Goal: Information Seeking & Learning: Check status

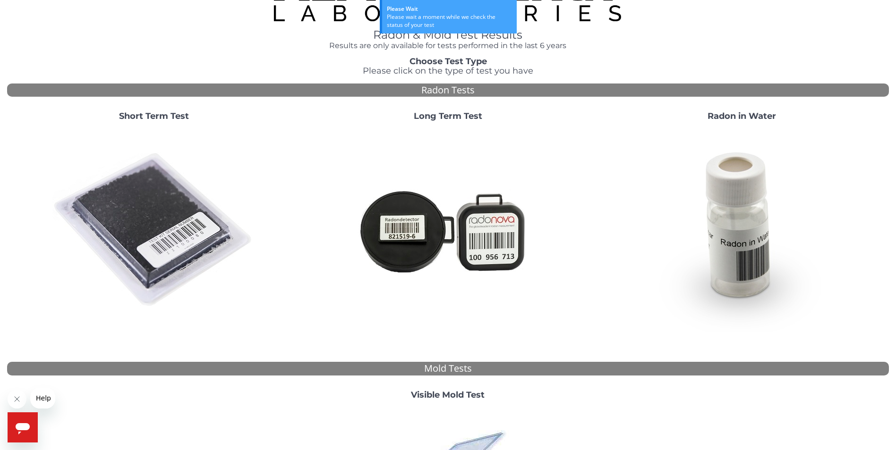
scroll to position [144, 0]
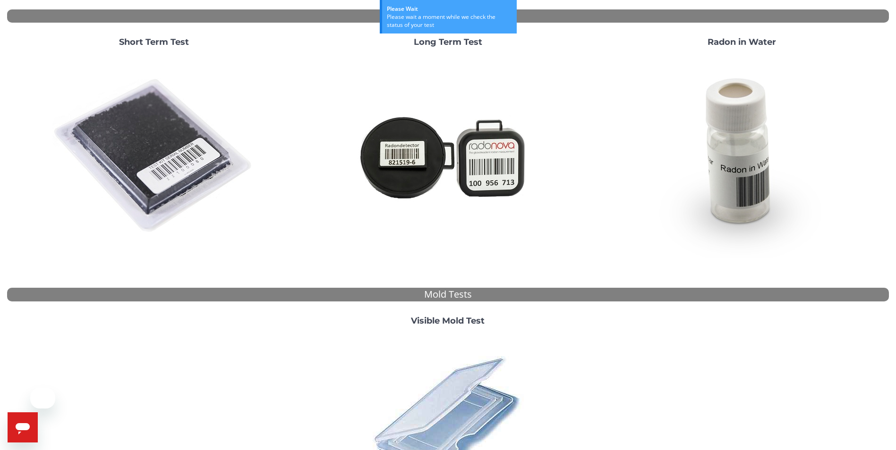
scroll to position [236, 0]
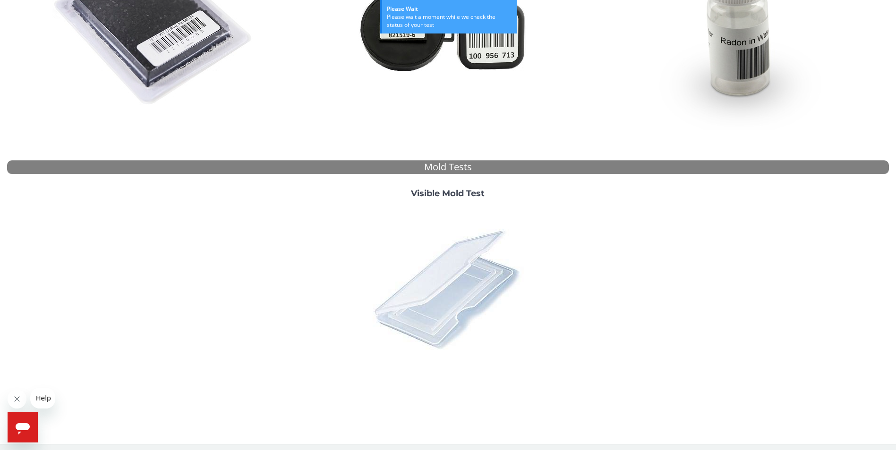
click at [437, 287] on img at bounding box center [447, 288] width 165 height 165
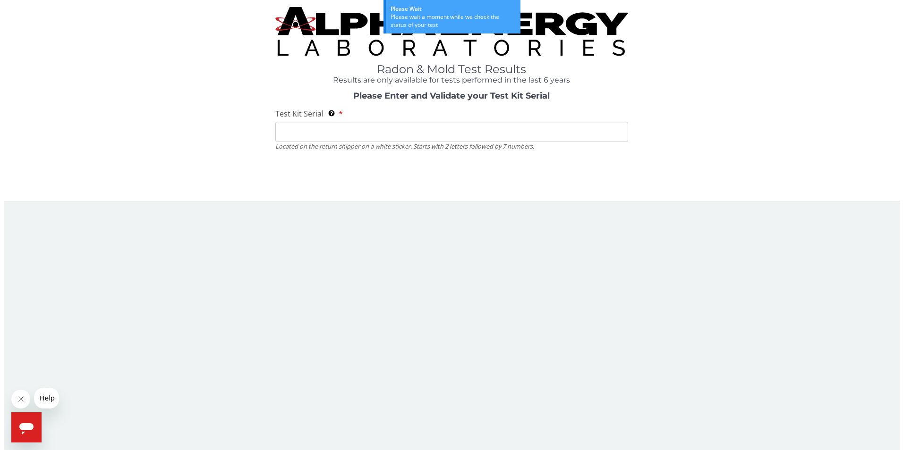
scroll to position [0, 0]
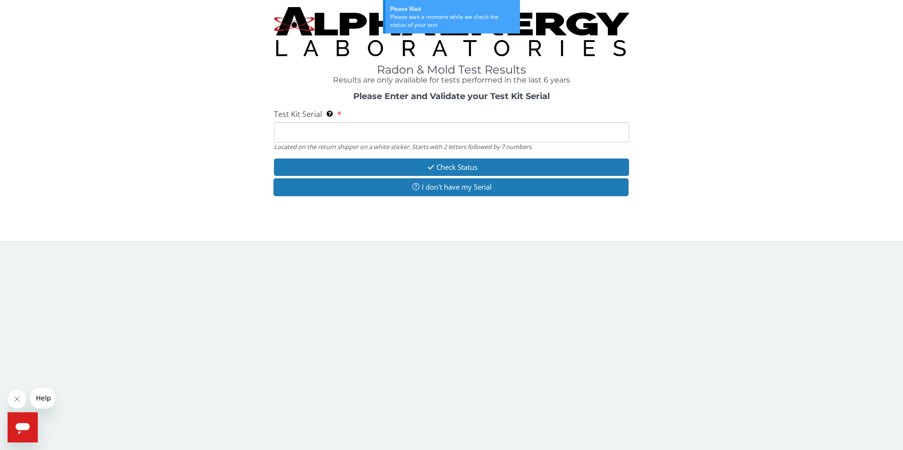
click at [390, 134] on input "Test Kit Serial Located on the return shipper on a white sticker. Starts with 2…" at bounding box center [452, 132] width 356 height 20
type input "ML182711"
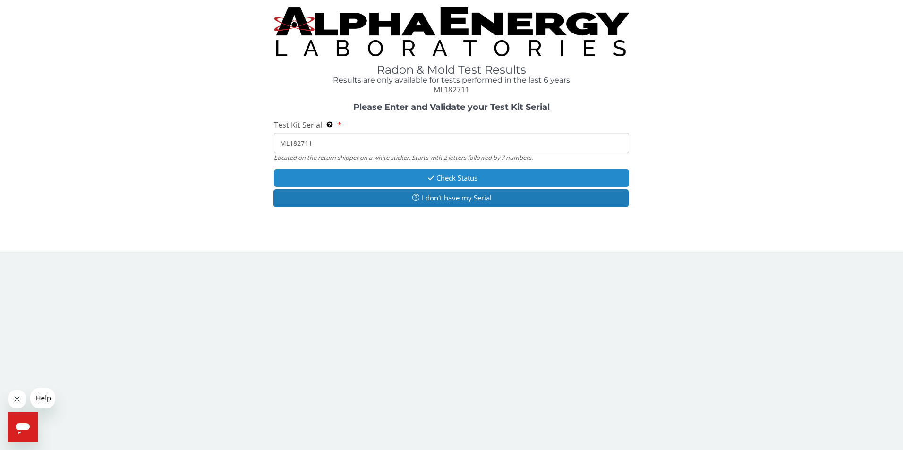
click at [482, 177] on button "Check Status" at bounding box center [452, 178] width 356 height 17
